Goal: Task Accomplishment & Management: Manage account settings

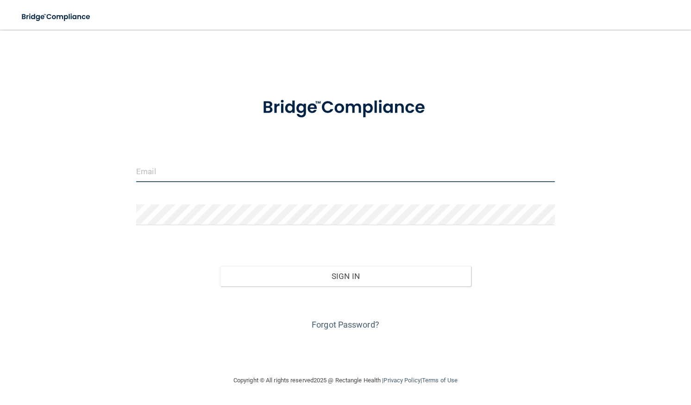
click at [181, 169] on input "email" at bounding box center [345, 171] width 419 height 21
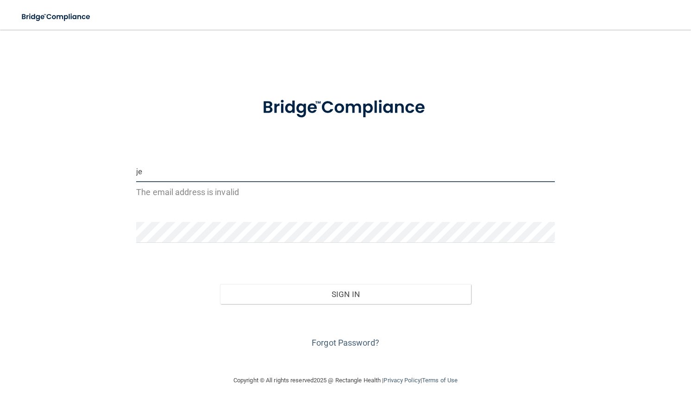
type input "j"
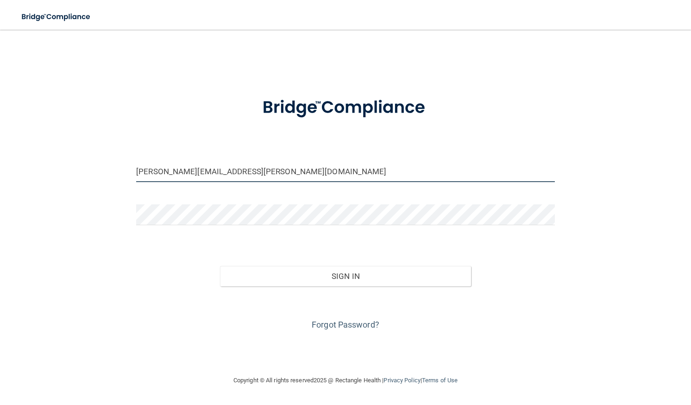
type input "[PERSON_NAME][EMAIL_ADDRESS][PERSON_NAME][DOMAIN_NAME]"
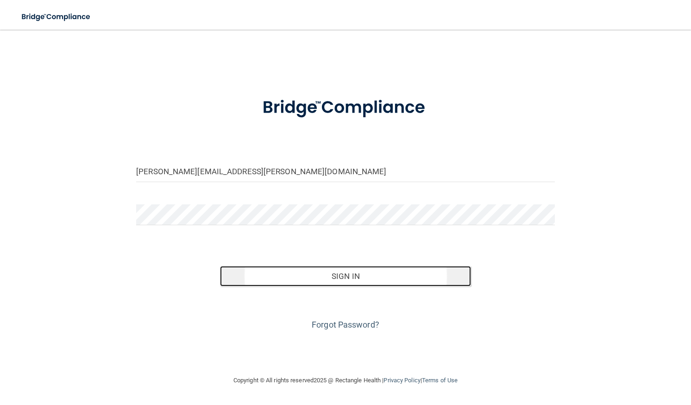
click at [322, 276] on button "Sign In" at bounding box center [345, 276] width 251 height 20
click at [333, 279] on button "Sign In" at bounding box center [345, 276] width 251 height 20
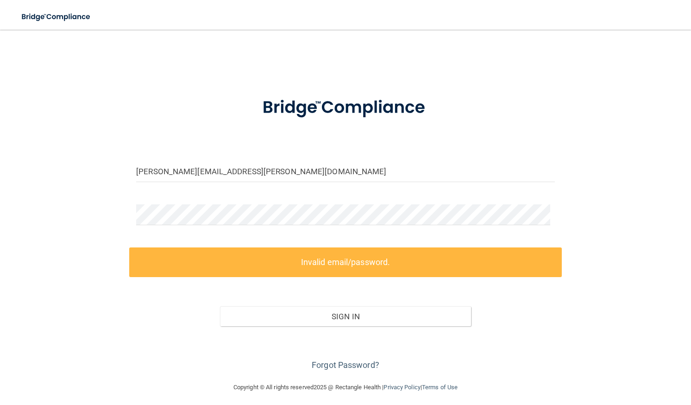
click at [306, 266] on label "Invalid email/password." at bounding box center [345, 261] width 432 height 29
click at [342, 361] on link "Forgot Password?" at bounding box center [346, 365] width 68 height 10
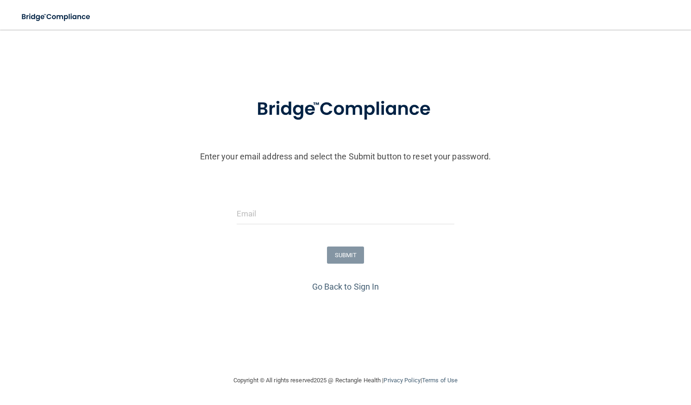
click at [339, 225] on div at bounding box center [346, 217] width 232 height 28
click at [339, 219] on input "email" at bounding box center [346, 213] width 218 height 21
type input "[PERSON_NAME][EMAIL_ADDRESS][PERSON_NAME][DOMAIN_NAME]"
click at [349, 253] on button "SUBMIT" at bounding box center [346, 254] width 38 height 17
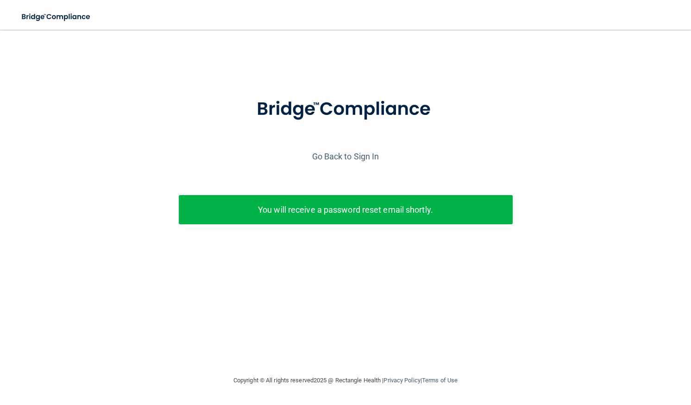
click at [333, 212] on p "You will receive a password reset email shortly." at bounding box center [346, 209] width 320 height 15
click at [328, 155] on link "Go Back to Sign In" at bounding box center [345, 156] width 67 height 10
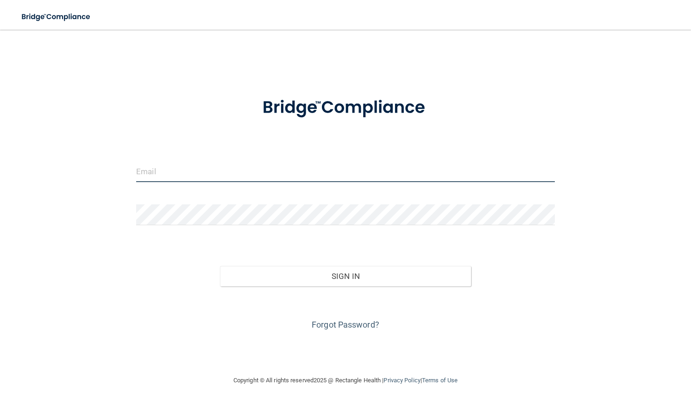
click at [317, 172] on input "email" at bounding box center [345, 171] width 419 height 21
type input "[PERSON_NAME][EMAIL_ADDRESS][PERSON_NAME][DOMAIN_NAME]"
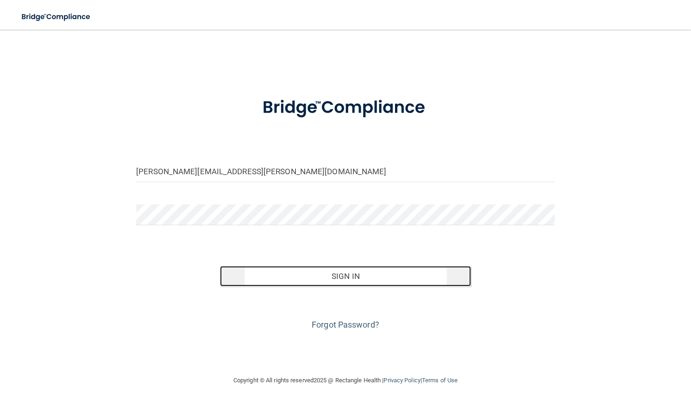
click at [330, 271] on button "Sign In" at bounding box center [345, 276] width 251 height 20
click at [345, 277] on button "Sign In" at bounding box center [345, 276] width 251 height 20
click at [348, 276] on button "Sign In" at bounding box center [345, 276] width 251 height 20
click at [349, 275] on button "Sign In" at bounding box center [345, 276] width 251 height 20
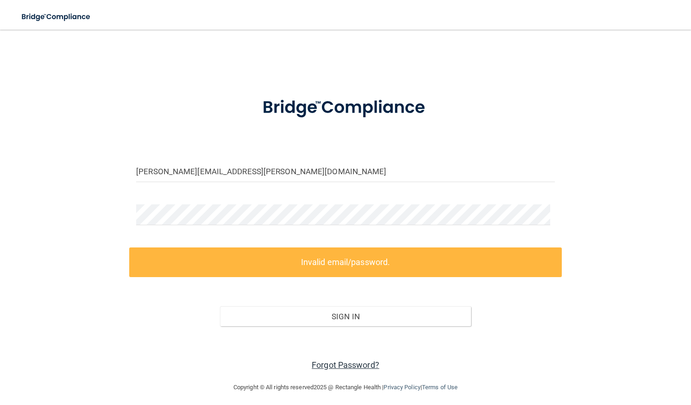
click at [347, 363] on link "Forgot Password?" at bounding box center [346, 365] width 68 height 10
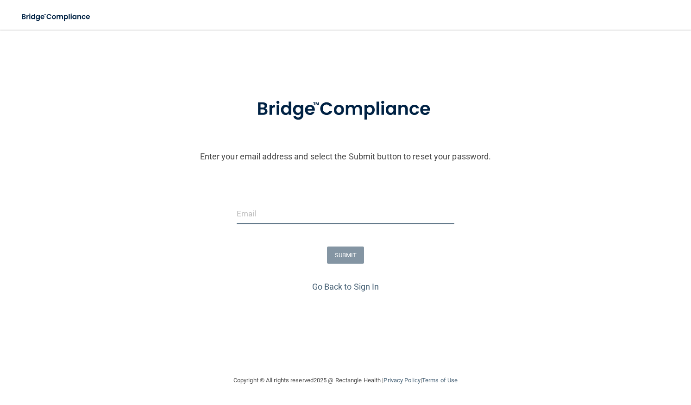
click at [270, 217] on input "email" at bounding box center [346, 213] width 218 height 21
type input "[PERSON_NAME][EMAIL_ADDRESS][PERSON_NAME][DOMAIN_NAME]"
click at [345, 254] on button "SUBMIT" at bounding box center [346, 254] width 38 height 17
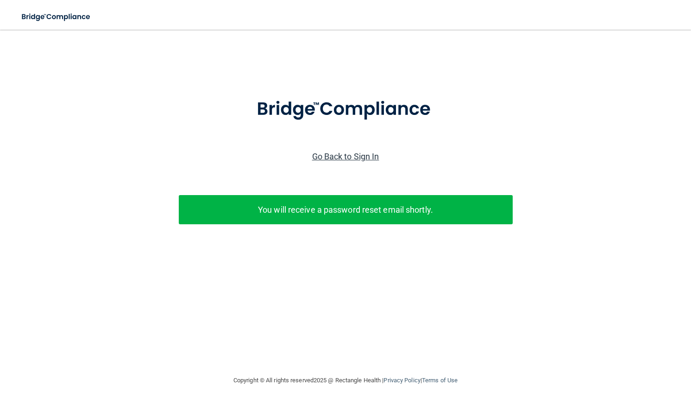
click at [338, 156] on link "Go Back to Sign In" at bounding box center [345, 156] width 67 height 10
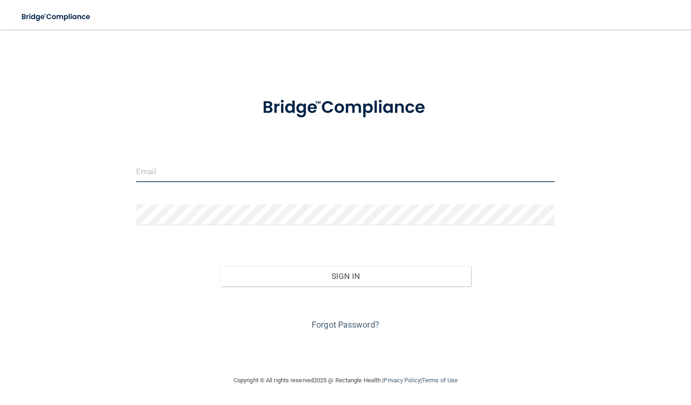
click at [249, 175] on input "email" at bounding box center [345, 171] width 419 height 21
type input "[PERSON_NAME][EMAIL_ADDRESS][PERSON_NAME][DOMAIN_NAME]"
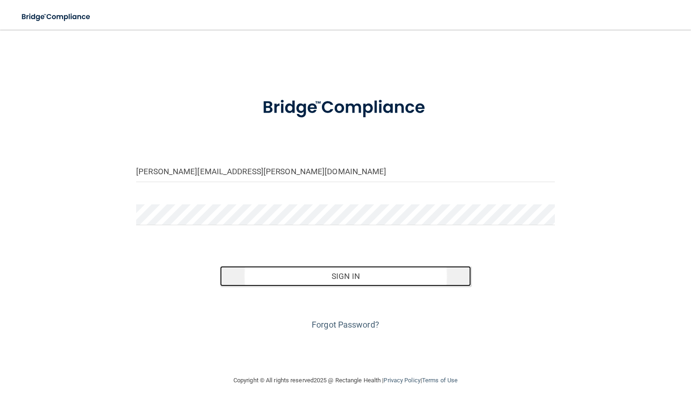
click at [339, 272] on button "Sign In" at bounding box center [345, 276] width 251 height 20
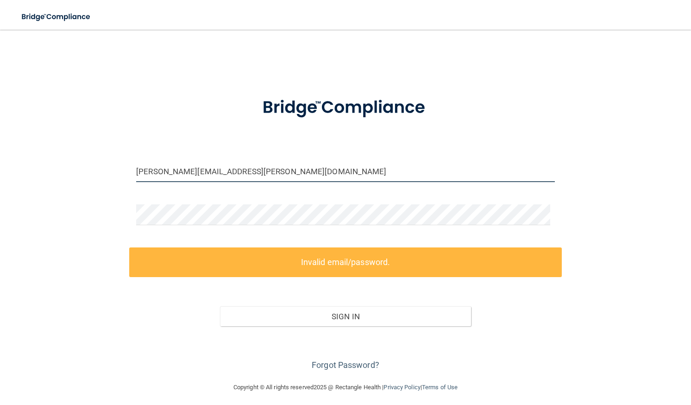
click at [284, 174] on input "[PERSON_NAME][EMAIL_ADDRESS][PERSON_NAME][DOMAIN_NAME]" at bounding box center [345, 171] width 419 height 21
